Goal: Task Accomplishment & Management: Complete application form

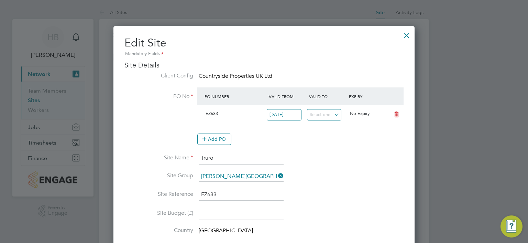
scroll to position [16, 279]
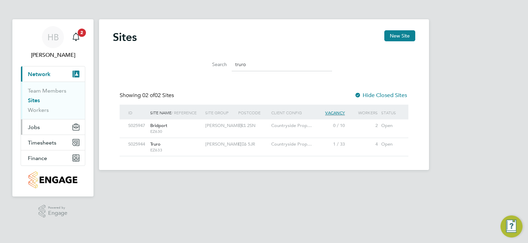
click at [32, 126] on span "Jobs" at bounding box center [34, 127] width 12 height 7
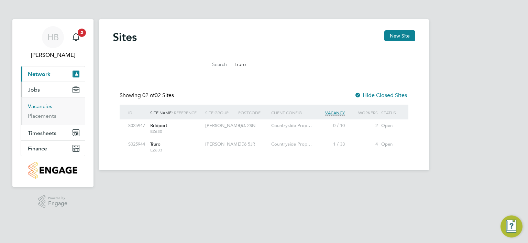
click at [38, 104] on link "Vacancies" at bounding box center [40, 106] width 24 height 7
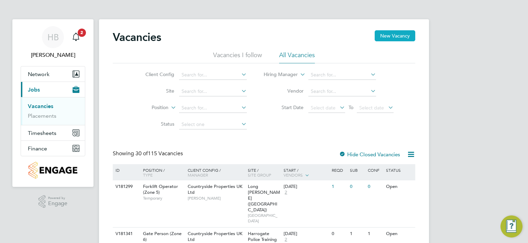
click at [395, 33] on button "New Vacancy" at bounding box center [395, 35] width 41 height 11
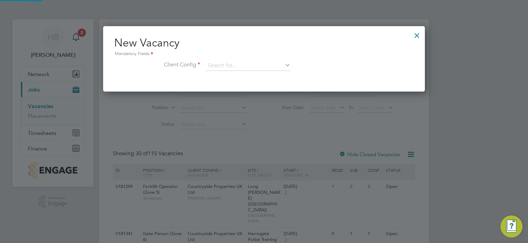
scroll to position [65, 322]
click at [222, 64] on input at bounding box center [248, 65] width 85 height 10
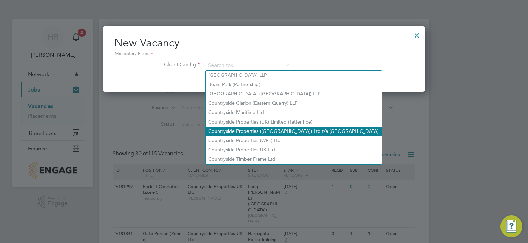
drag, startPoint x: 236, startPoint y: 148, endPoint x: 272, endPoint y: 130, distance: 40.6
click at [236, 148] on li "Countryside Properties UK Ltd" at bounding box center [294, 149] width 176 height 9
type input "Countryside Properties UK Ltd"
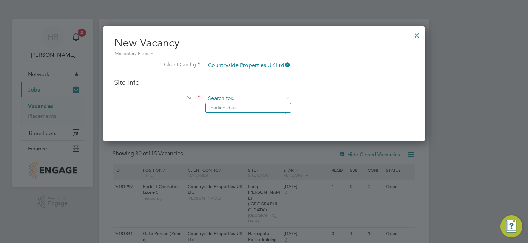
click at [225, 99] on input at bounding box center [248, 98] width 85 height 10
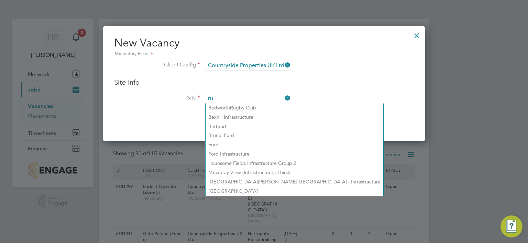
type input "r"
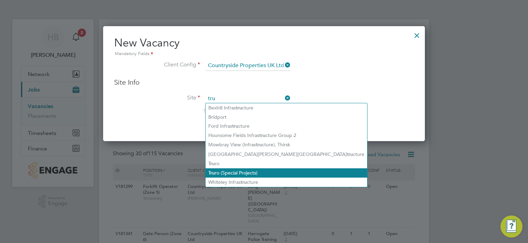
click at [230, 172] on li "Tru ro (Special Projects)" at bounding box center [287, 172] width 162 height 9
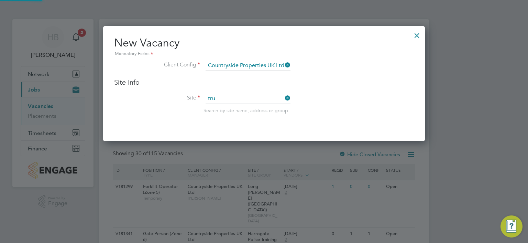
type input "Truro (Special Projects)"
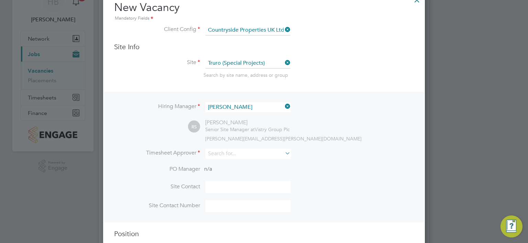
scroll to position [69, 0]
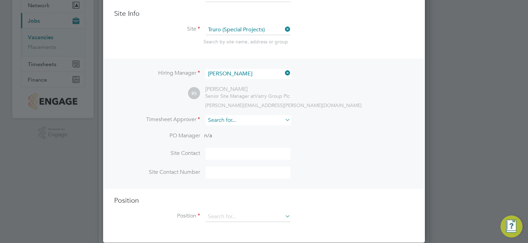
click at [210, 119] on input at bounding box center [248, 120] width 85 height 10
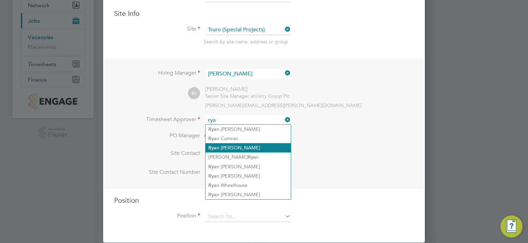
drag, startPoint x: 231, startPoint y: 175, endPoint x: 284, endPoint y: 149, distance: 58.9
click at [232, 174] on li "[PERSON_NAME]" at bounding box center [248, 175] width 85 height 9
type input "[PERSON_NAME]"
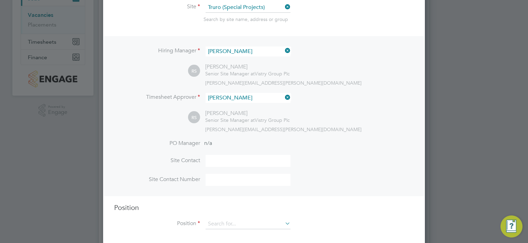
scroll to position [103, 0]
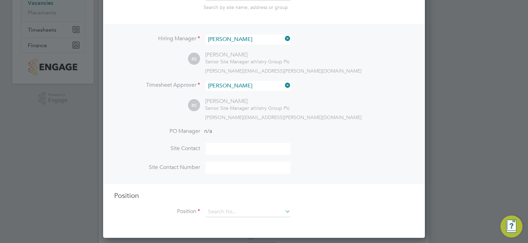
click at [214, 147] on input at bounding box center [248, 149] width 85 height 12
type input "[PERSON_NAME]"
click at [220, 169] on input at bounding box center [248, 168] width 85 height 12
click at [209, 168] on input at bounding box center [248, 168] width 85 height 12
paste input "[PHONE_NUMBER]"
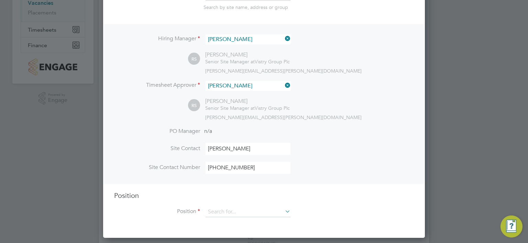
click at [217, 166] on input "[PHONE_NUMBER]" at bounding box center [248, 168] width 85 height 12
click at [223, 167] on input "07484045962" at bounding box center [248, 168] width 85 height 12
click at [234, 167] on input "07484 045962" at bounding box center [248, 168] width 85 height 12
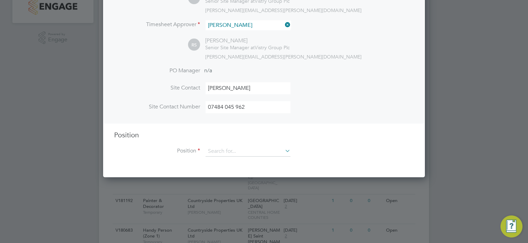
scroll to position [172, 0]
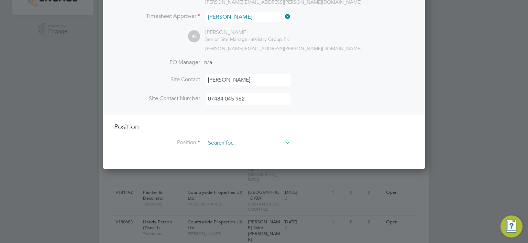
type input "07484 045 962"
click at [211, 142] on input at bounding box center [248, 143] width 85 height 10
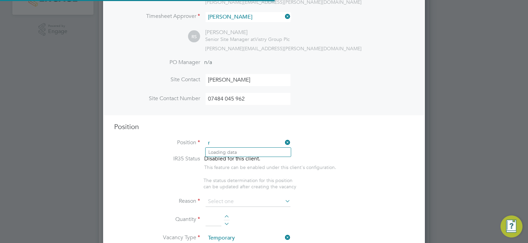
scroll to position [984, 322]
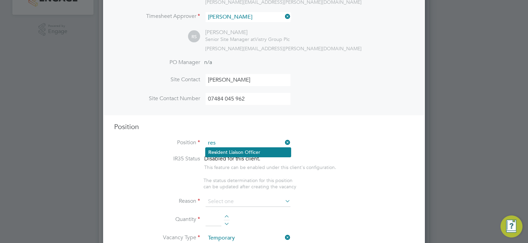
click at [230, 150] on li "Res ident Liaison Officer" at bounding box center [248, 151] width 85 height 9
type input "Resident Liaison Officer"
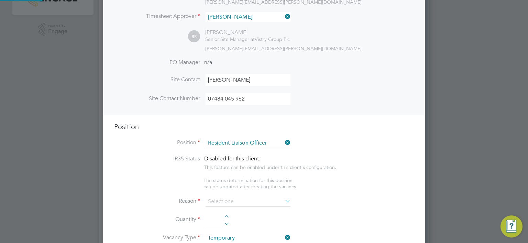
type textarea "Management of complex cases and/or customer escalations. Providing support to t…"
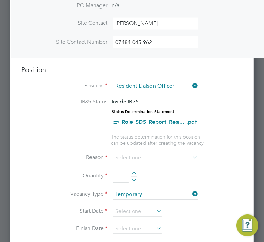
scroll to position [412, 0]
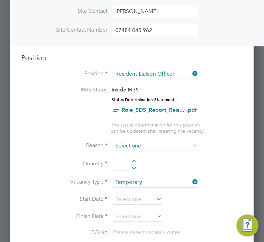
click at [122, 143] on input at bounding box center [155, 146] width 85 height 10
drag, startPoint x: 126, startPoint y: 208, endPoint x: 154, endPoint y: 183, distance: 38.4
click at [126, 208] on li "Vacant Role" at bounding box center [155, 208] width 85 height 9
type input "Vacant Role"
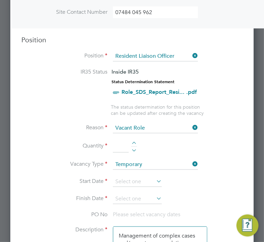
scroll to position [447, 0]
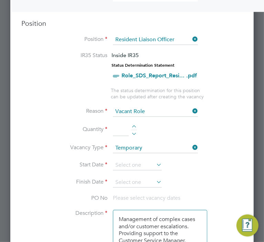
drag, startPoint x: 133, startPoint y: 125, endPoint x: 162, endPoint y: 135, distance: 31.2
click at [133, 125] on div at bounding box center [134, 127] width 6 height 5
type input "1"
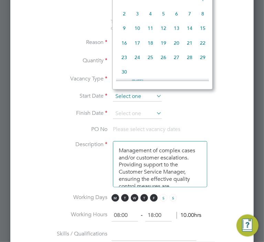
scroll to position [254, 0]
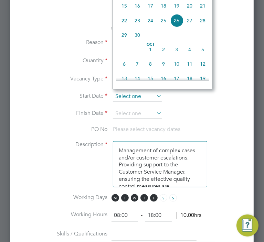
click at [125, 92] on input at bounding box center [137, 96] width 49 height 10
click at [122, 42] on span "29" at bounding box center [124, 35] width 13 height 13
type input "[DATE]"
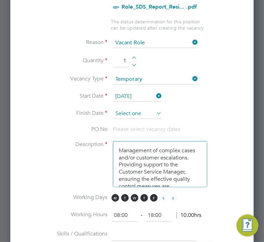
click at [123, 110] on input at bounding box center [137, 114] width 49 height 10
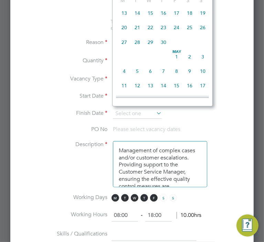
scroll to position [768, 0]
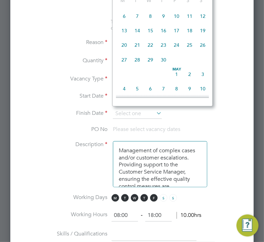
click at [175, 52] on span "24" at bounding box center [176, 45] width 13 height 13
type input "[DATE]"
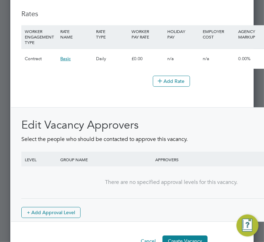
scroll to position [962, 0]
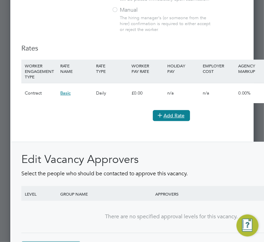
click at [168, 111] on button "Add Rate" at bounding box center [171, 115] width 37 height 11
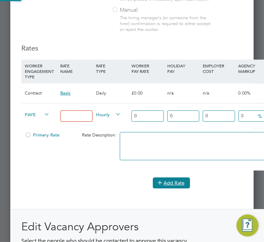
scroll to position [1122, 243]
click at [66, 111] on input at bounding box center [76, 115] width 32 height 11
type input "Agreed"
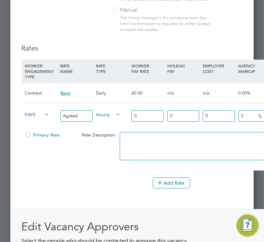
click at [214, 112] on input "0" at bounding box center [218, 115] width 32 height 11
type input "0"
click at [209, 112] on input "0" at bounding box center [218, 115] width 32 height 11
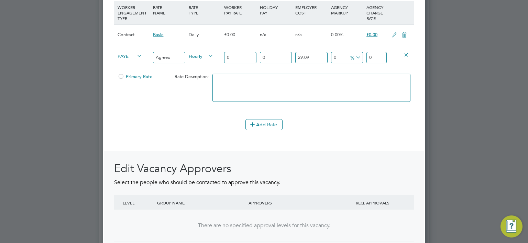
scroll to position [825, 0]
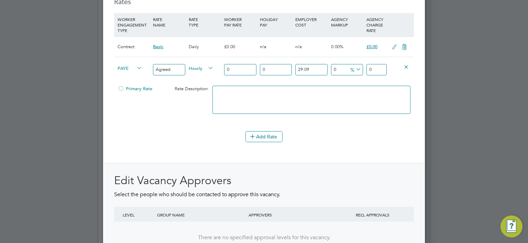
type input "29.09"
click at [338, 138] on div "Add Rate" at bounding box center [264, 136] width 300 height 11
drag, startPoint x: 311, startPoint y: 64, endPoint x: 296, endPoint y: 67, distance: 15.4
click at [296, 67] on input "29.09" at bounding box center [311, 69] width 32 height 11
type input "0"
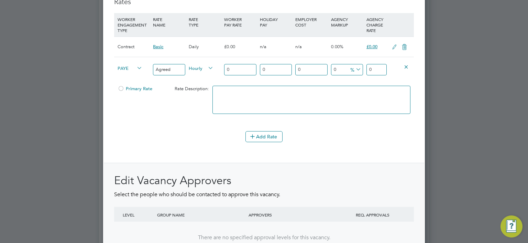
click at [371, 64] on input "0" at bounding box center [376, 69] width 20 height 11
paste input "29.09"
type input "29.09"
click at [354, 143] on li "Add Rate" at bounding box center [264, 140] width 300 height 18
click at [371, 44] on span "£0.00" at bounding box center [371, 47] width 11 height 6
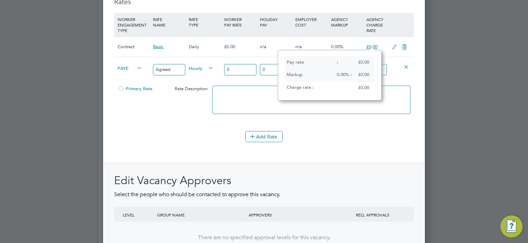
scroll to position [6, 11]
click at [361, 132] on div "Add Rate" at bounding box center [264, 136] width 300 height 11
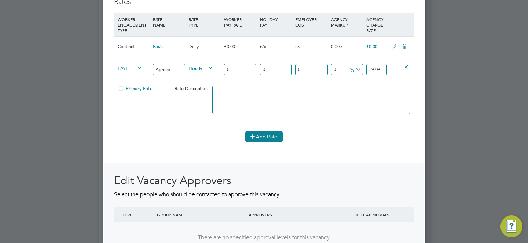
click at [261, 131] on button "Add Rate" at bounding box center [263, 136] width 37 height 11
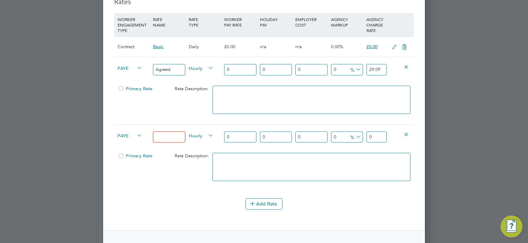
drag, startPoint x: 407, startPoint y: 130, endPoint x: 411, endPoint y: 106, distance: 24.7
click at [407, 131] on icon at bounding box center [406, 133] width 5 height 5
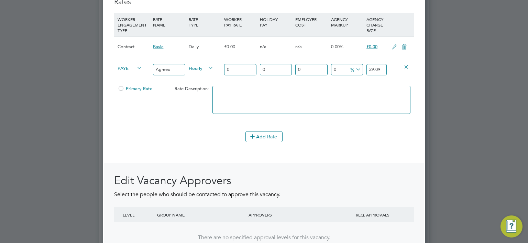
click at [407, 64] on icon at bounding box center [406, 66] width 5 height 5
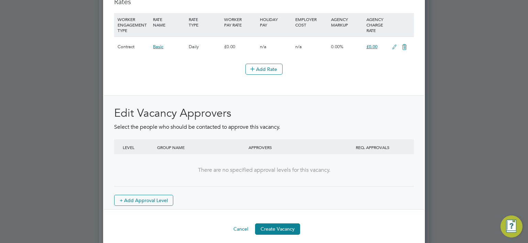
scroll to position [1043, 322]
click at [373, 44] on span "£0.00" at bounding box center [371, 47] width 11 height 6
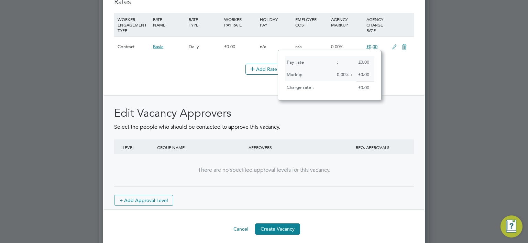
click at [369, 87] on div "£0.00" at bounding box center [365, 87] width 18 height 13
click at [367, 87] on div "£0.00" at bounding box center [365, 87] width 18 height 13
click at [390, 74] on li "Add Rate" at bounding box center [264, 73] width 300 height 18
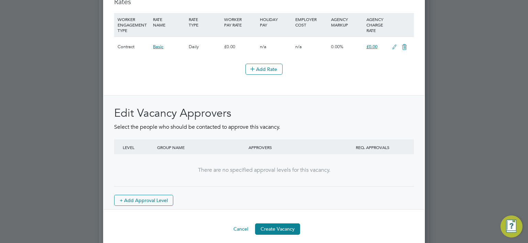
click at [394, 44] on icon at bounding box center [394, 46] width 9 height 5
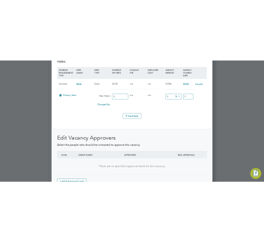
scroll to position [1085, 322]
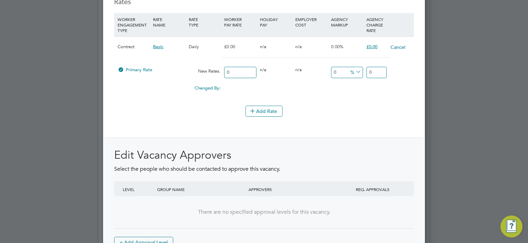
click at [375, 68] on input "0" at bounding box center [376, 72] width 20 height 11
type input "29.09"
drag, startPoint x: 395, startPoint y: 68, endPoint x: 396, endPoint y: 74, distance: 6.0
click at [395, 68] on div "Primary Rate New Rates: 0 0 n/a 0 n/a 0 0 % 29.09" at bounding box center [264, 72] width 300 height 18
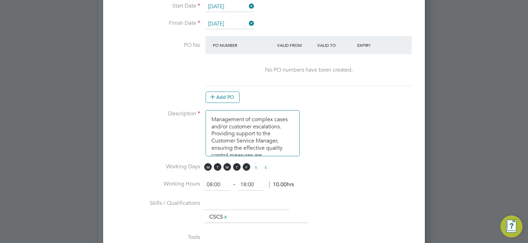
scroll to position [422, 0]
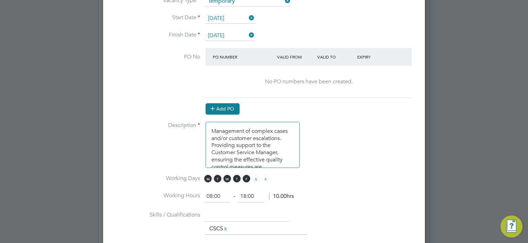
click at [227, 106] on button "Add PO" at bounding box center [223, 108] width 34 height 11
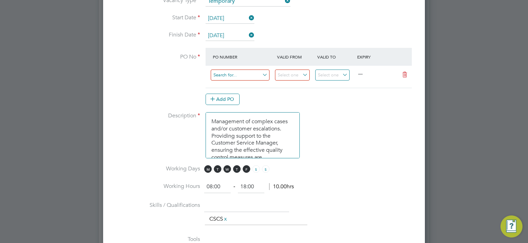
click at [218, 72] on input at bounding box center [240, 74] width 59 height 11
type input "F0053"
click at [306, 71] on input at bounding box center [292, 74] width 35 height 11
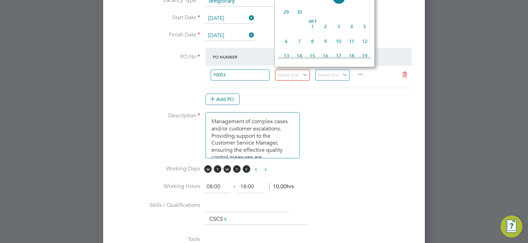
click at [287, 19] on span "29" at bounding box center [286, 11] width 13 height 13
type input "[DATE]"
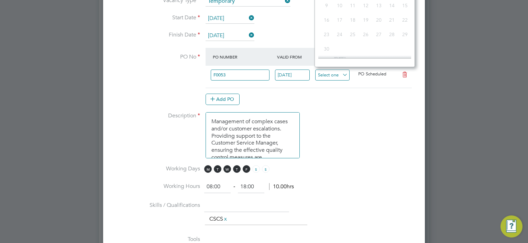
click at [344, 72] on input at bounding box center [332, 74] width 35 height 11
type input "[DATE]"
click at [342, 158] on li "Description Management of complex cases and/or customer escalations. Providing …" at bounding box center [264, 138] width 300 height 53
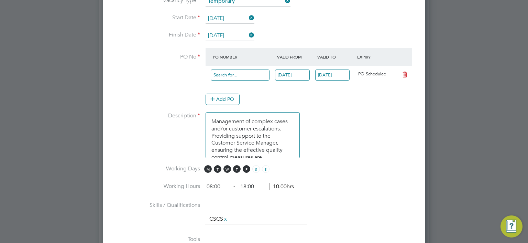
click at [227, 73] on input at bounding box center [240, 74] width 59 height 11
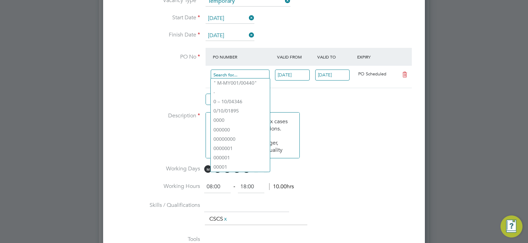
click at [228, 71] on input at bounding box center [240, 74] width 59 height 11
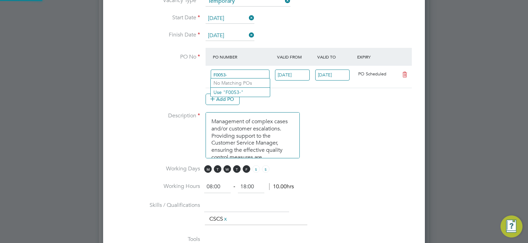
click at [213, 72] on input "F0053-" at bounding box center [240, 74] width 59 height 11
click at [235, 73] on input "M-F0053-" at bounding box center [240, 74] width 59 height 11
type input "M-F0053/"
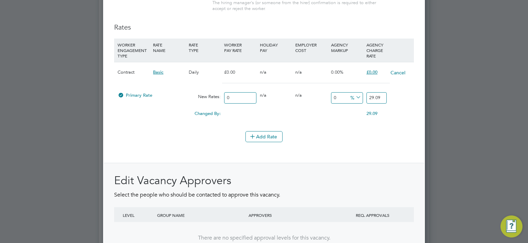
scroll to position [859, 0]
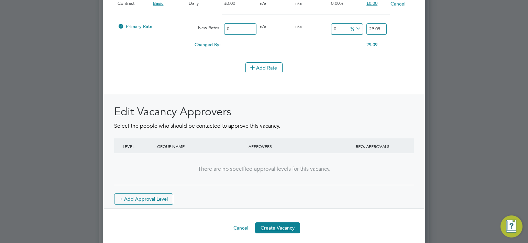
drag, startPoint x: 276, startPoint y: 221, endPoint x: 407, endPoint y: 169, distance: 140.9
click at [277, 222] on button "Create Vacancy" at bounding box center [277, 227] width 45 height 11
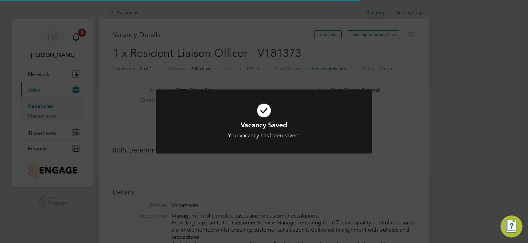
scroll to position [3, 3]
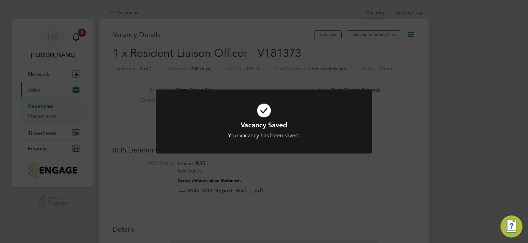
click at [359, 176] on div "Vacancy Saved Your vacancy has been saved. Cancel Okay" at bounding box center [264, 121] width 528 height 243
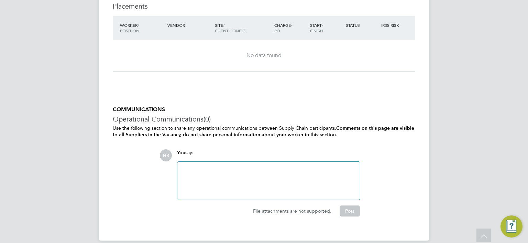
scroll to position [736, 0]
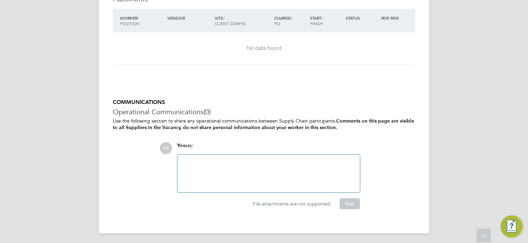
click at [185, 158] on div at bounding box center [268, 173] width 174 height 30
drag, startPoint x: 350, startPoint y: 202, endPoint x: 349, endPoint y: 187, distance: 15.1
click at [350, 201] on button "Post" at bounding box center [350, 203] width 20 height 11
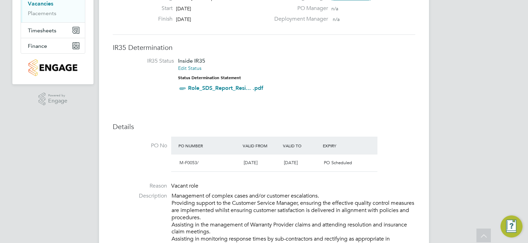
scroll to position [0, 0]
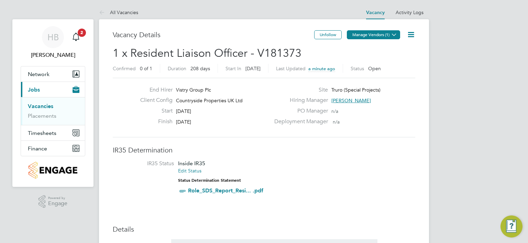
click at [395, 33] on icon at bounding box center [393, 34] width 5 height 5
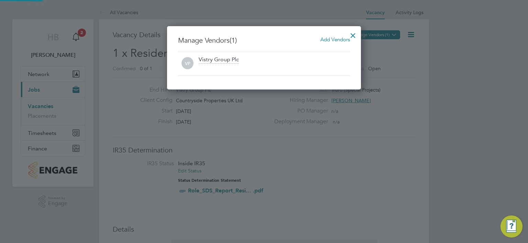
scroll to position [63, 194]
click at [337, 41] on span "Add Vendors" at bounding box center [335, 39] width 30 height 7
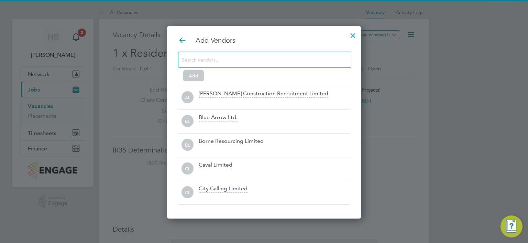
scroll to position [192, 194]
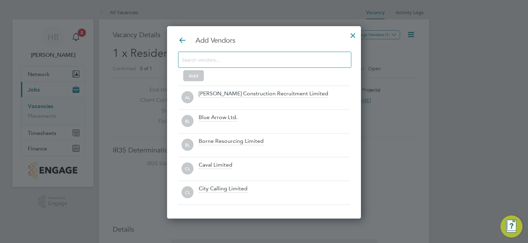
click at [192, 58] on input at bounding box center [259, 59] width 155 height 9
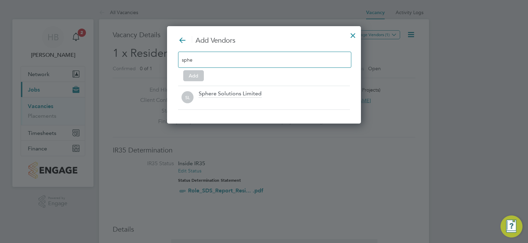
scroll to position [3, 3]
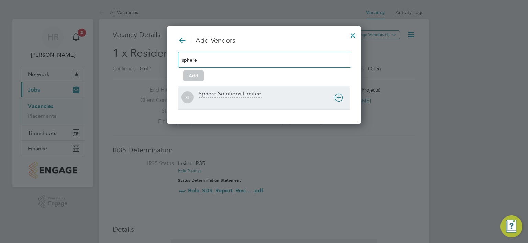
type input "sphere"
click at [227, 93] on div "Sphere Solutions Limited" at bounding box center [230, 94] width 63 height 8
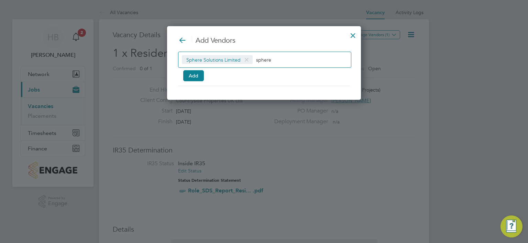
scroll to position [74, 194]
click at [188, 75] on button "Add" at bounding box center [193, 75] width 21 height 11
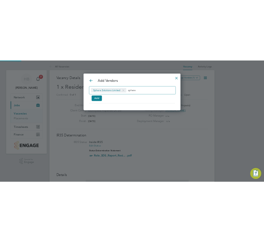
scroll to position [87, 194]
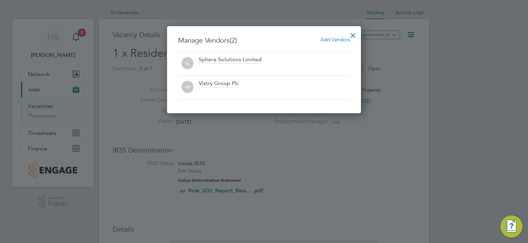
drag, startPoint x: 351, startPoint y: 34, endPoint x: 400, endPoint y: 104, distance: 85.5
click at [351, 36] on div at bounding box center [353, 33] width 12 height 12
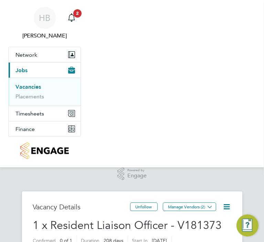
scroll to position [3, 4]
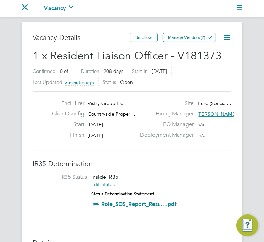
click at [221, 55] on h2 "1 x Resident Liaison Officer - V181373 Confirmed 0 of 1 Duration 208 days Start…" at bounding box center [132, 69] width 198 height 40
drag, startPoint x: 220, startPoint y: 55, endPoint x: 177, endPoint y: 56, distance: 42.6
click at [177, 56] on h2 "1 x Resident Liaison Officer - V181373 Confirmed 0 of 1 Duration 208 days Start…" at bounding box center [132, 69] width 198 height 40
copy span "V181373"
